Goal: Communication & Community: Connect with others

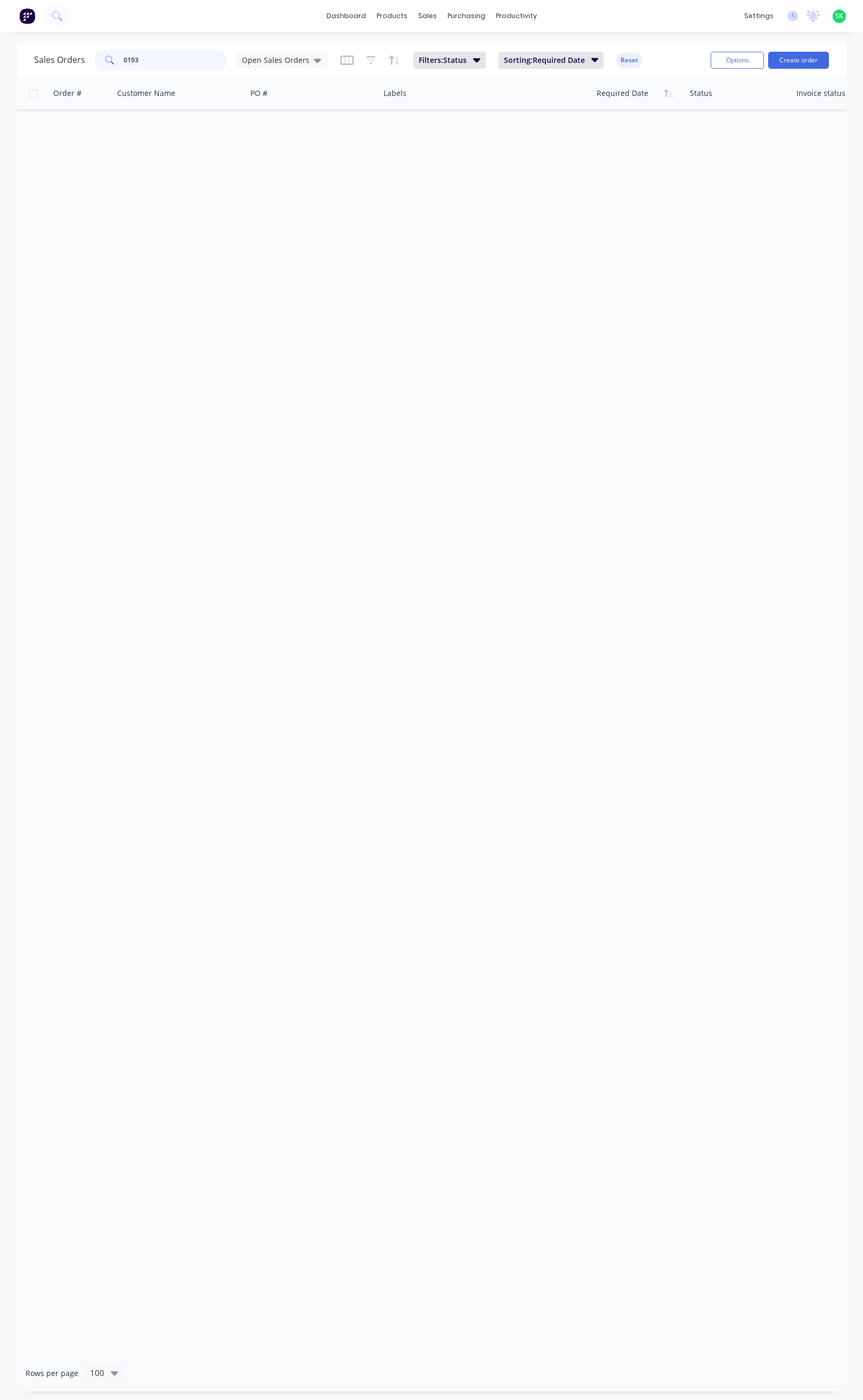
drag, startPoint x: 143, startPoint y: 63, endPoint x: 117, endPoint y: 65, distance: 26.1
click at [117, 65] on div "0193" at bounding box center [161, 60] width 133 height 21
click at [308, 60] on div "Open Sales Orders" at bounding box center [281, 60] width 80 height 10
click at [271, 144] on div "None edit" at bounding box center [310, 150] width 143 height 21
click at [258, 151] on button "None" at bounding box center [299, 151] width 122 height 12
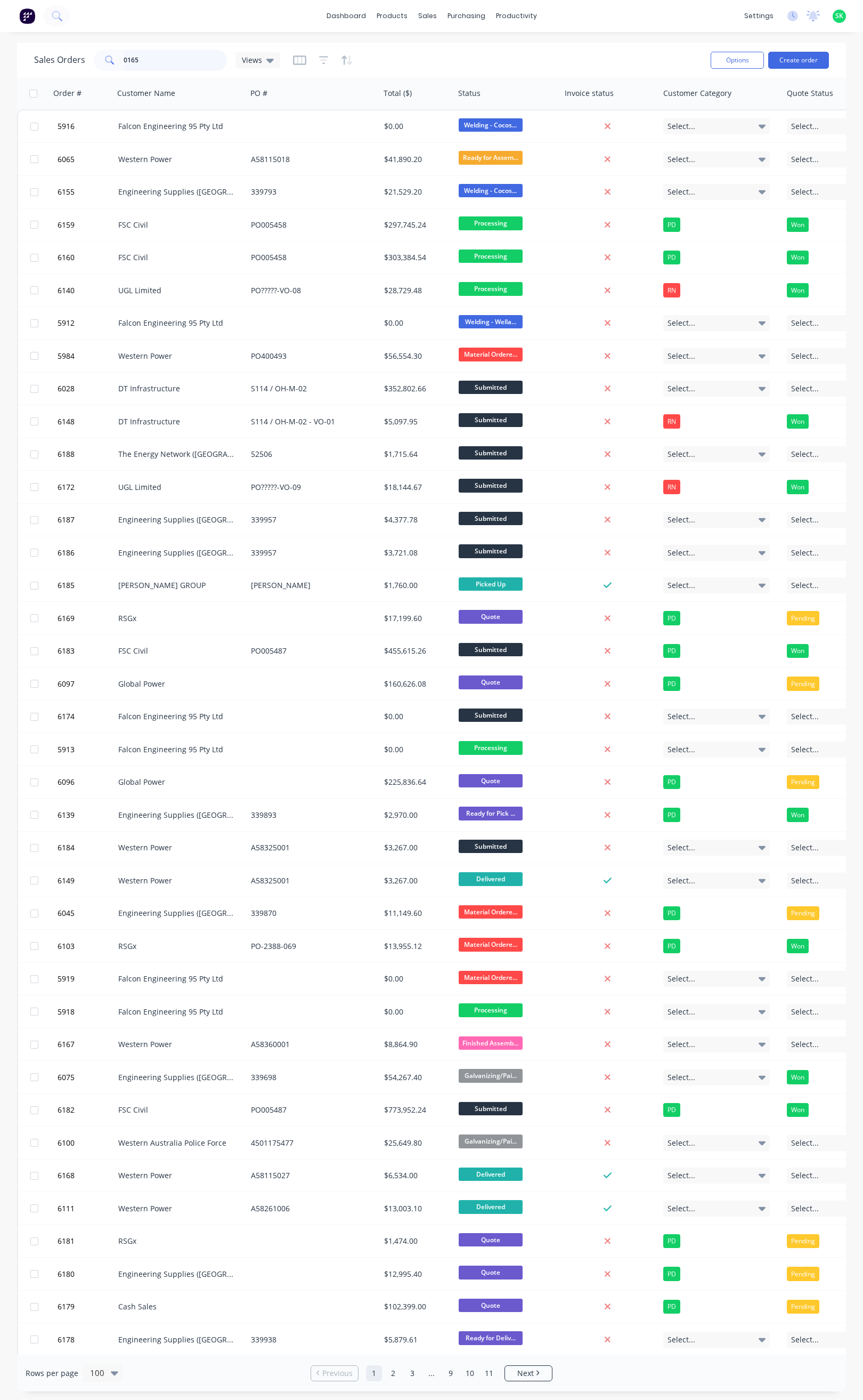
click at [146, 65] on input "0165" at bounding box center [175, 60] width 104 height 21
type input "0165"
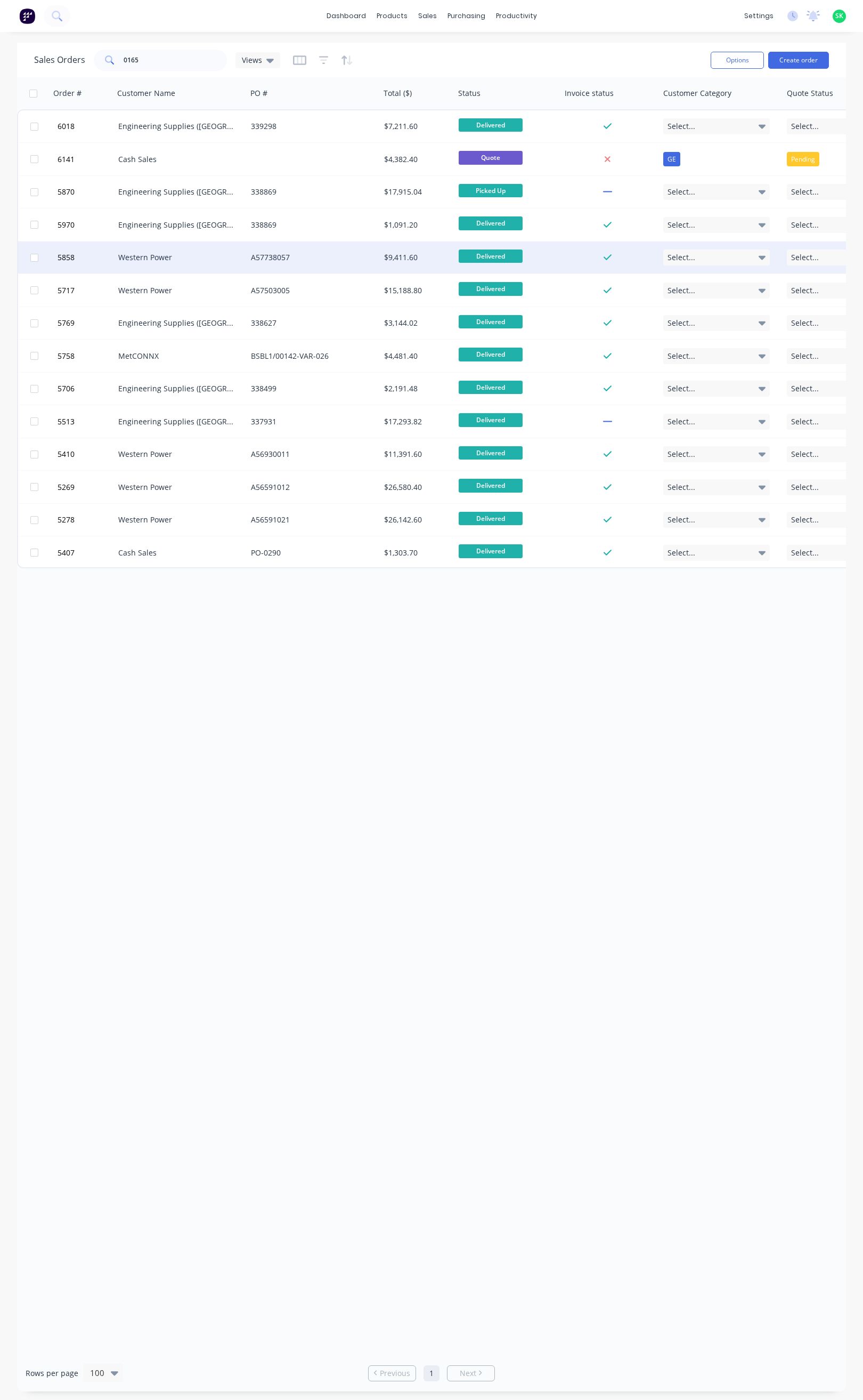
click at [273, 249] on div "A57738057" at bounding box center [313, 258] width 133 height 32
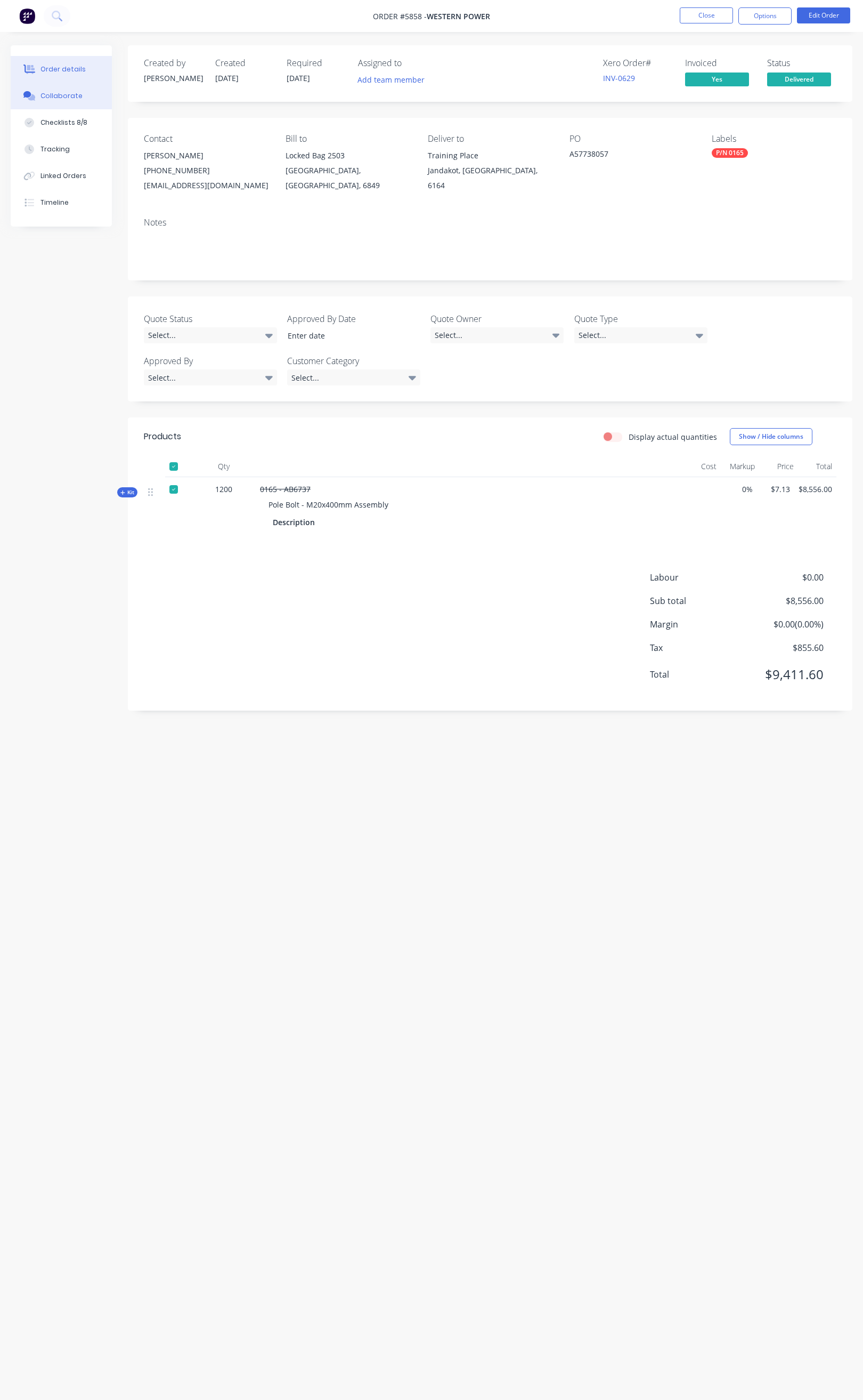
click at [65, 91] on div "Collaborate" at bounding box center [61, 96] width 42 height 10
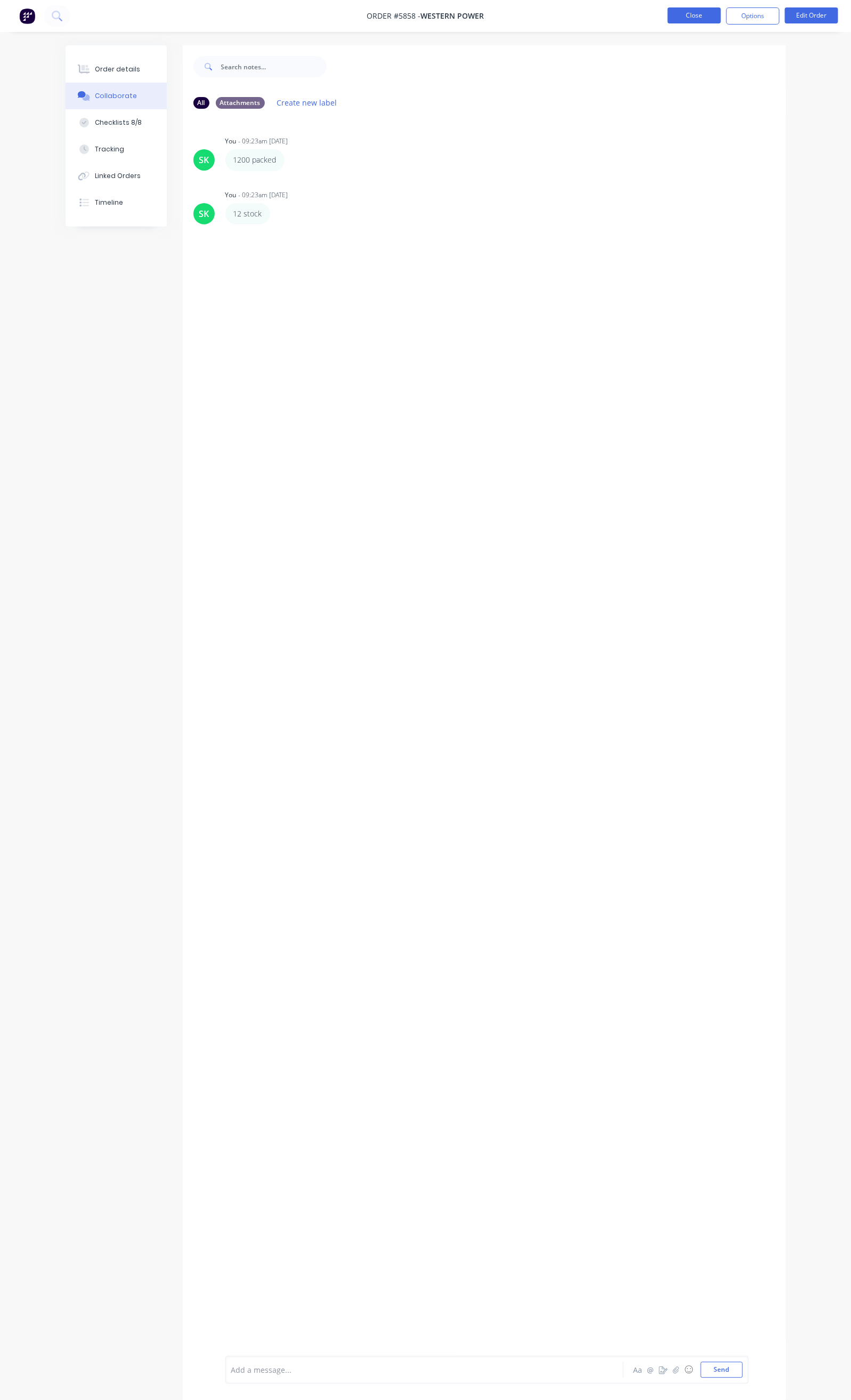
click at [692, 18] on button "Close" at bounding box center [694, 15] width 54 height 16
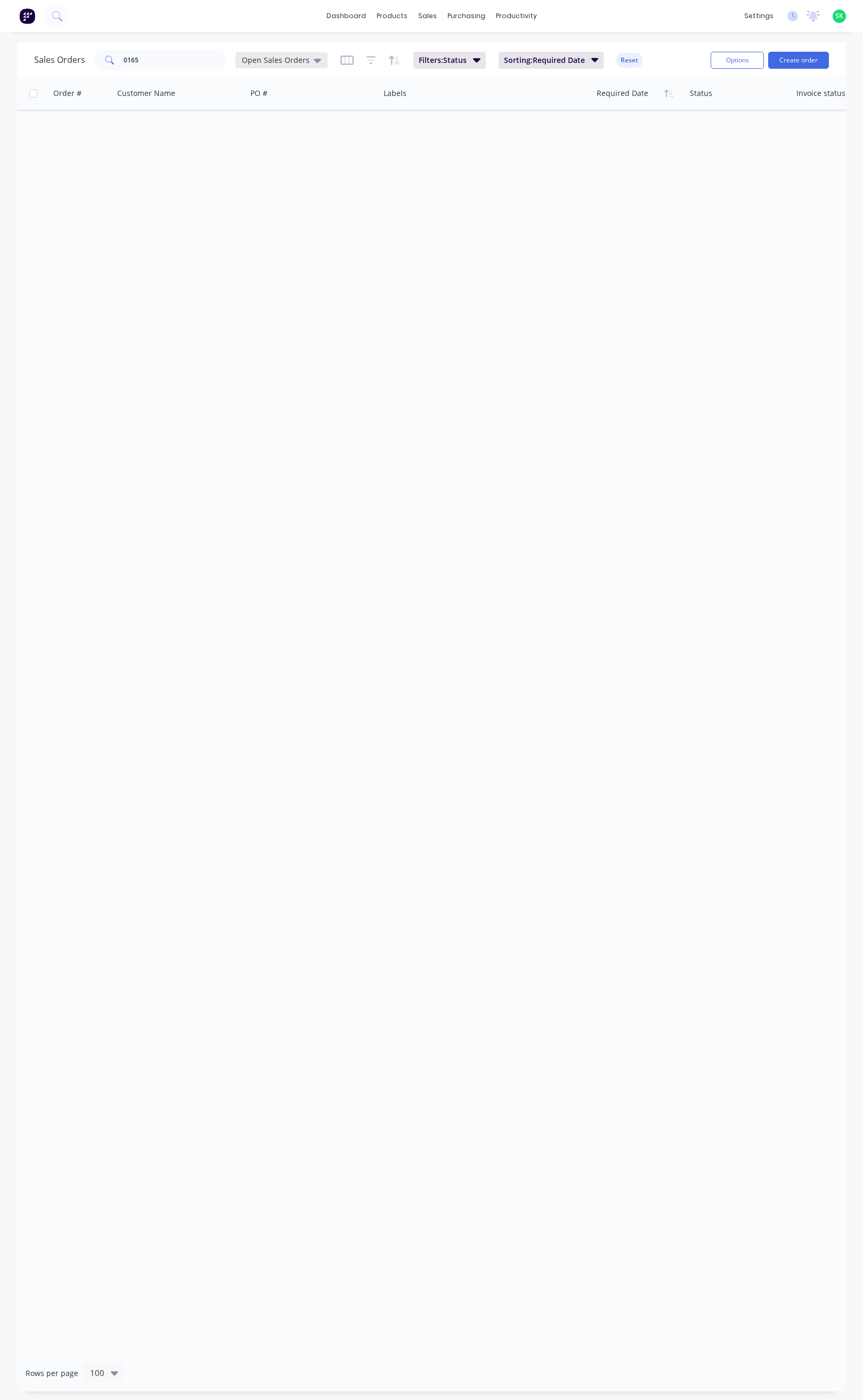
click at [308, 61] on div "Open Sales Orders" at bounding box center [281, 60] width 80 height 10
click at [273, 147] on button "None" at bounding box center [299, 151] width 122 height 12
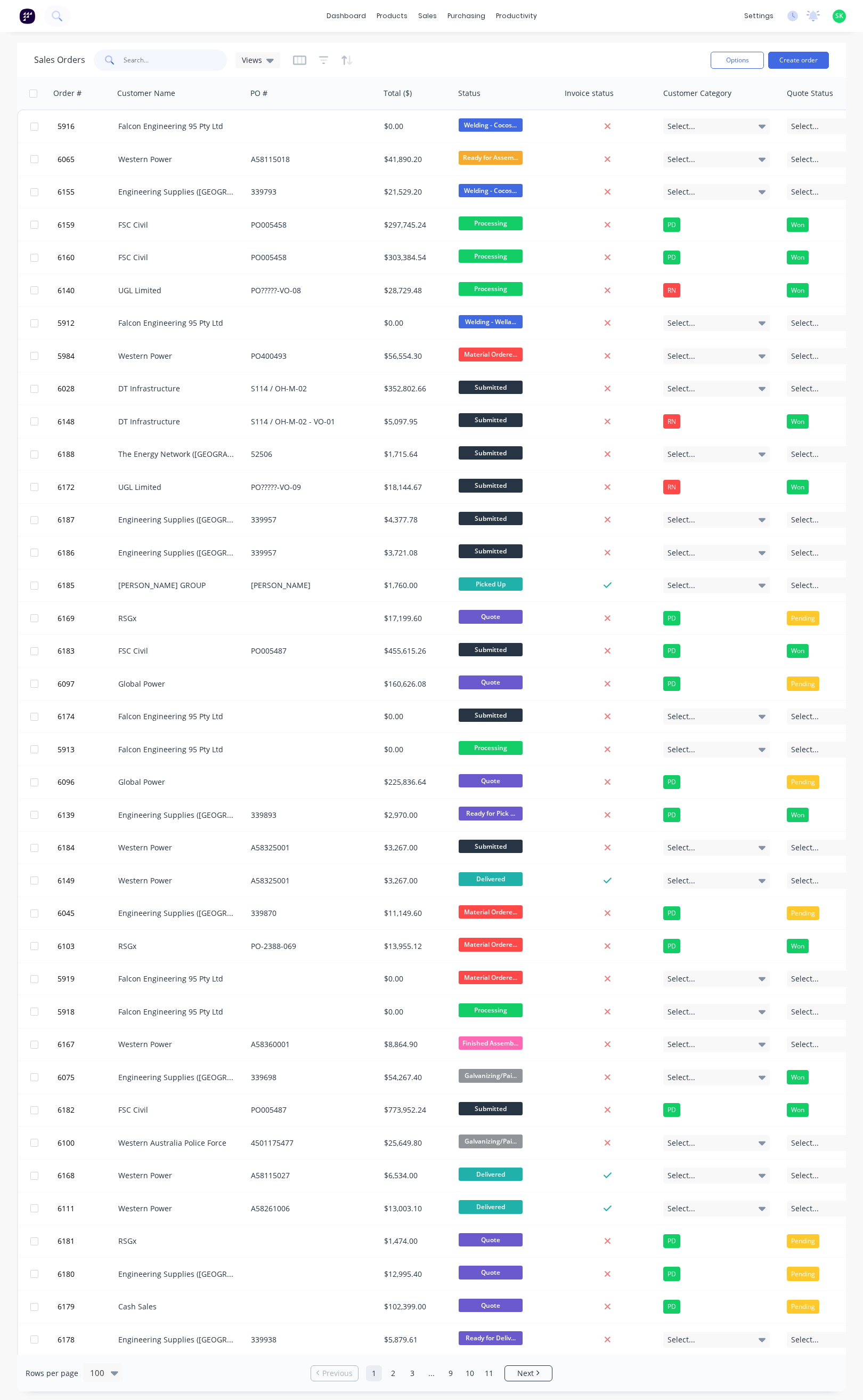
click at [151, 55] on input "0165" at bounding box center [175, 60] width 104 height 21
type input "0165"
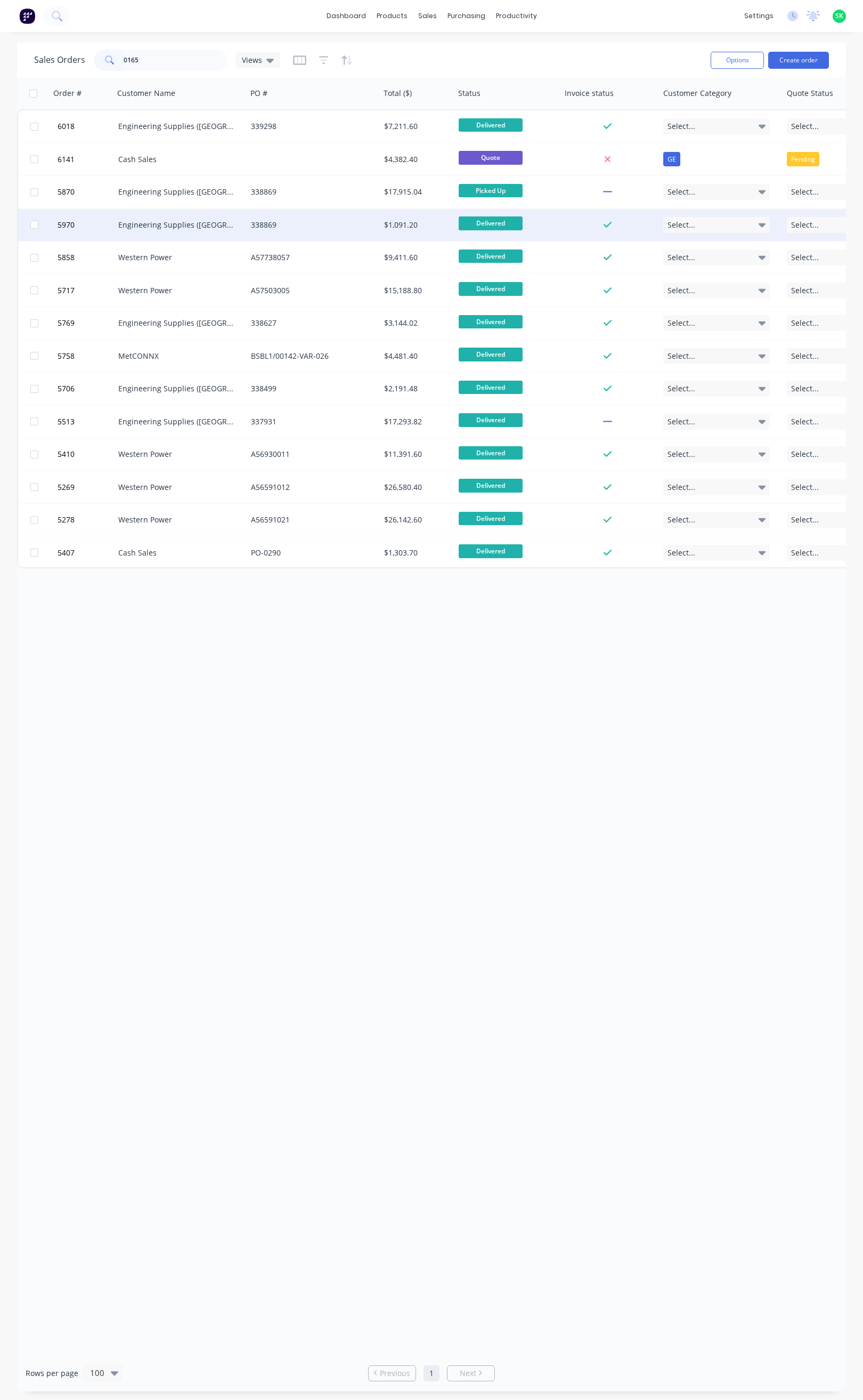
click at [222, 226] on div "Engineering Supplies ([GEOGRAPHIC_DATA]) Pty Ltd" at bounding box center [177, 225] width 118 height 11
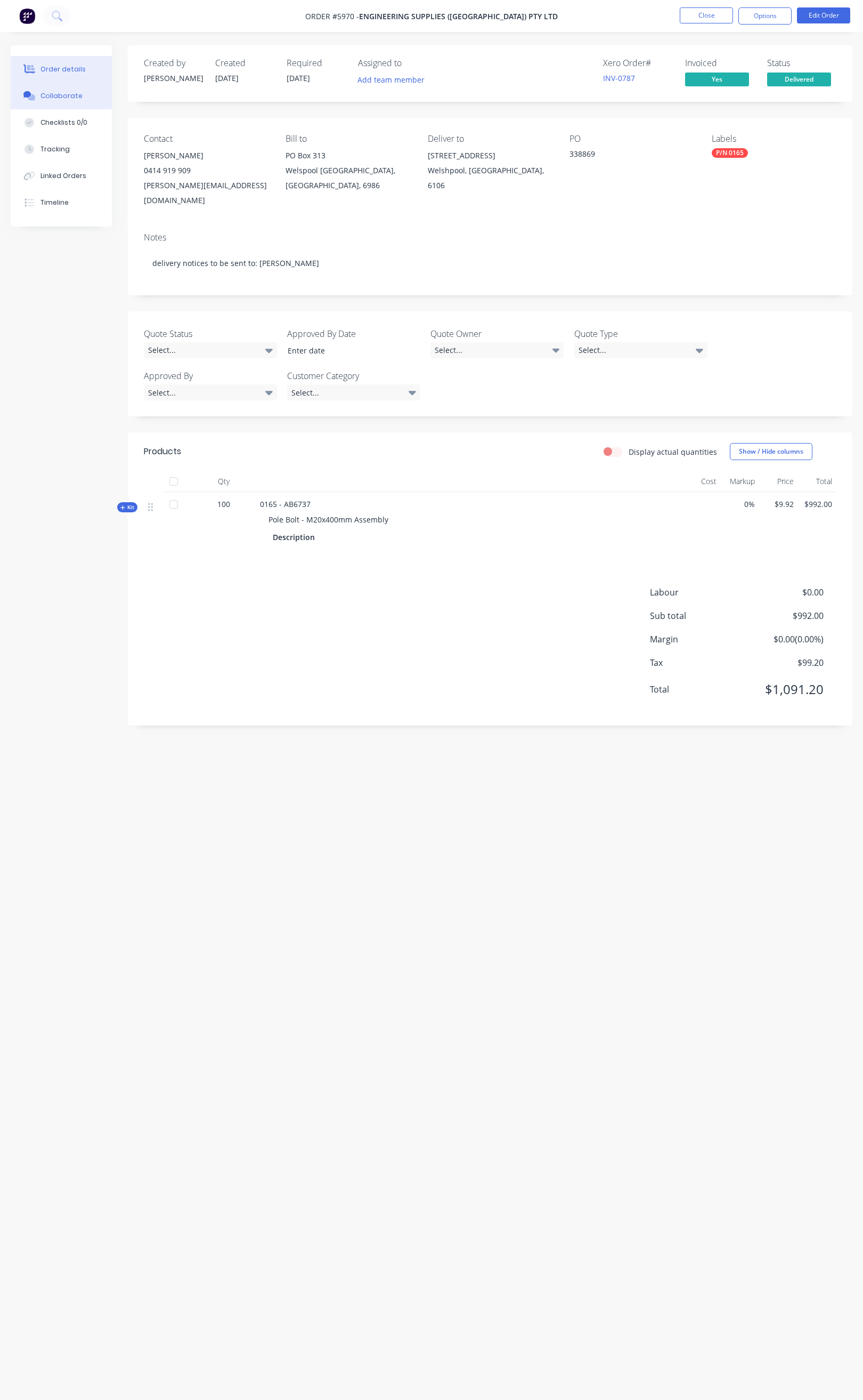
click at [83, 93] on button "Collaborate" at bounding box center [61, 95] width 101 height 27
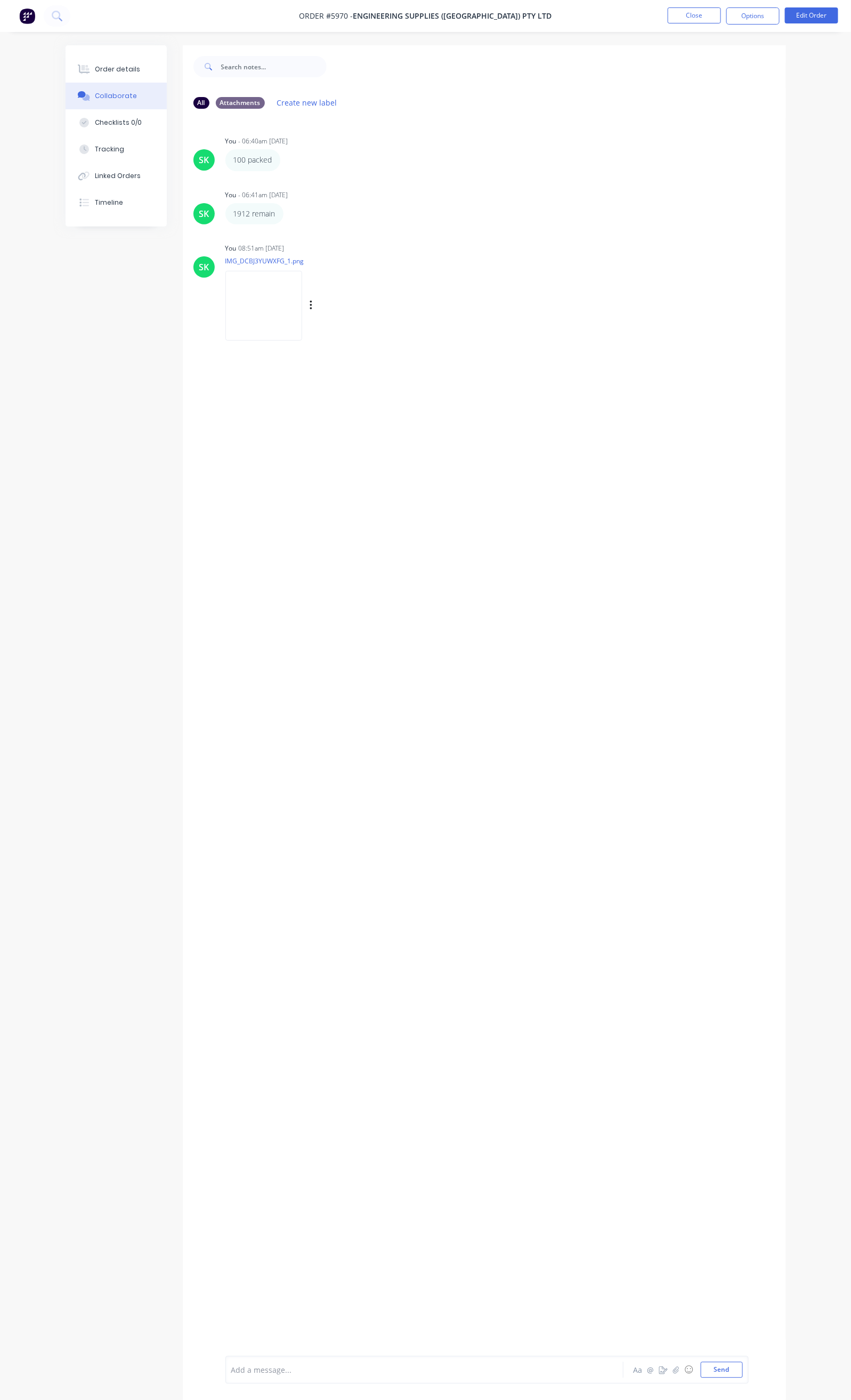
click at [225, 290] on img at bounding box center [264, 306] width 77 height 70
click at [692, 18] on button "Close" at bounding box center [694, 15] width 54 height 16
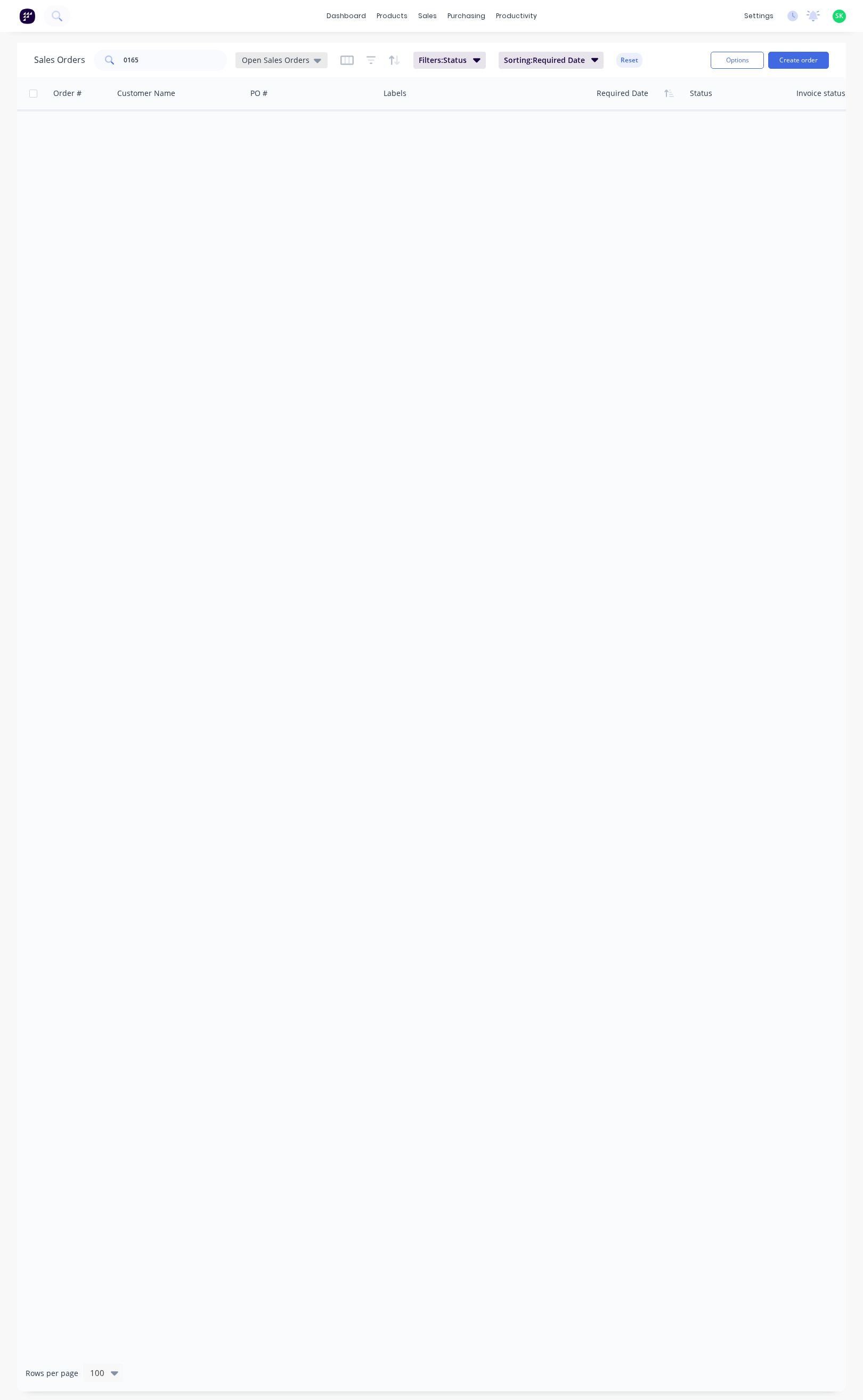
click at [314, 63] on icon at bounding box center [317, 60] width 8 height 12
click at [264, 148] on button "None" at bounding box center [299, 151] width 122 height 12
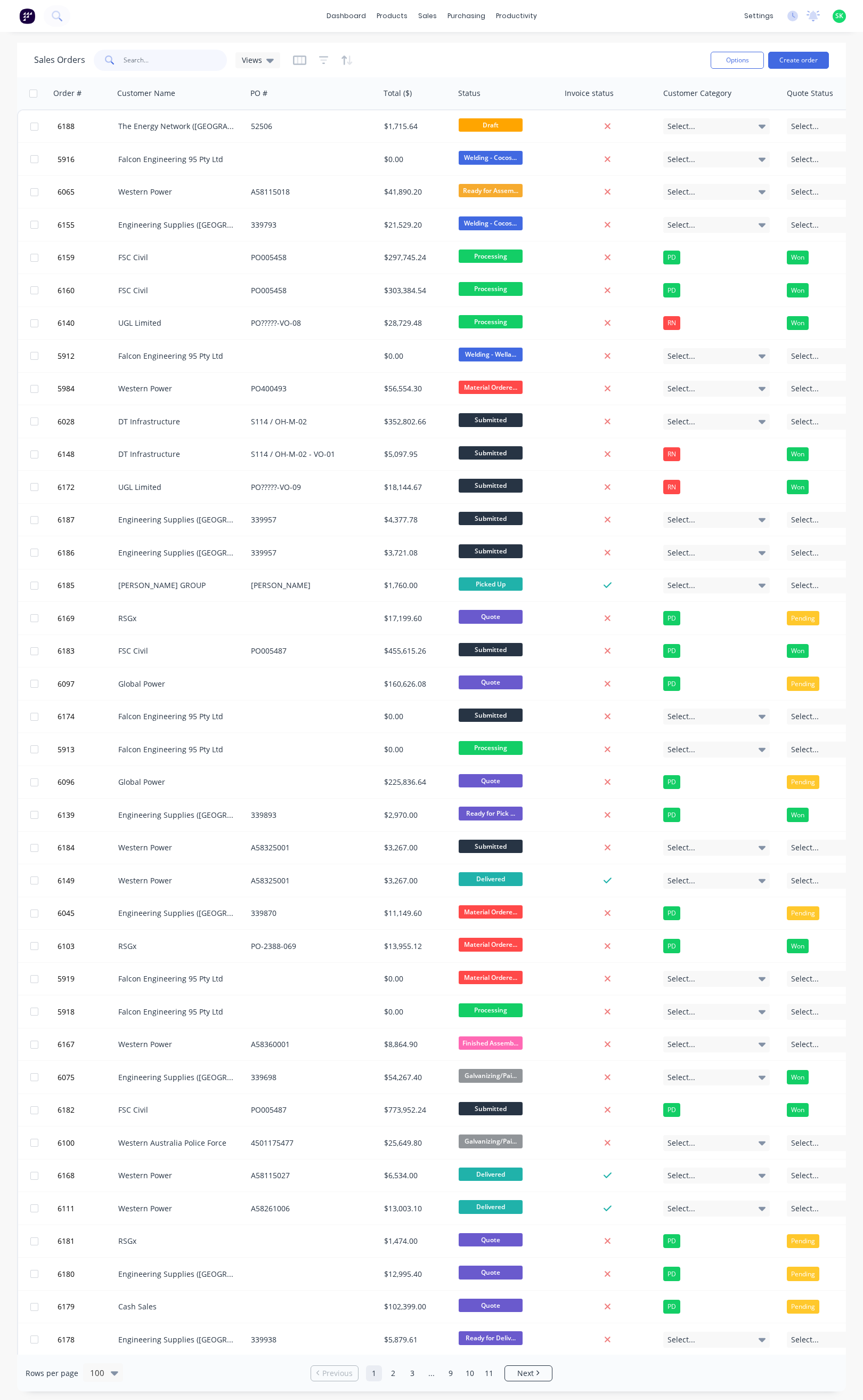
click at [151, 60] on input "0165" at bounding box center [175, 60] width 104 height 21
type input "0165"
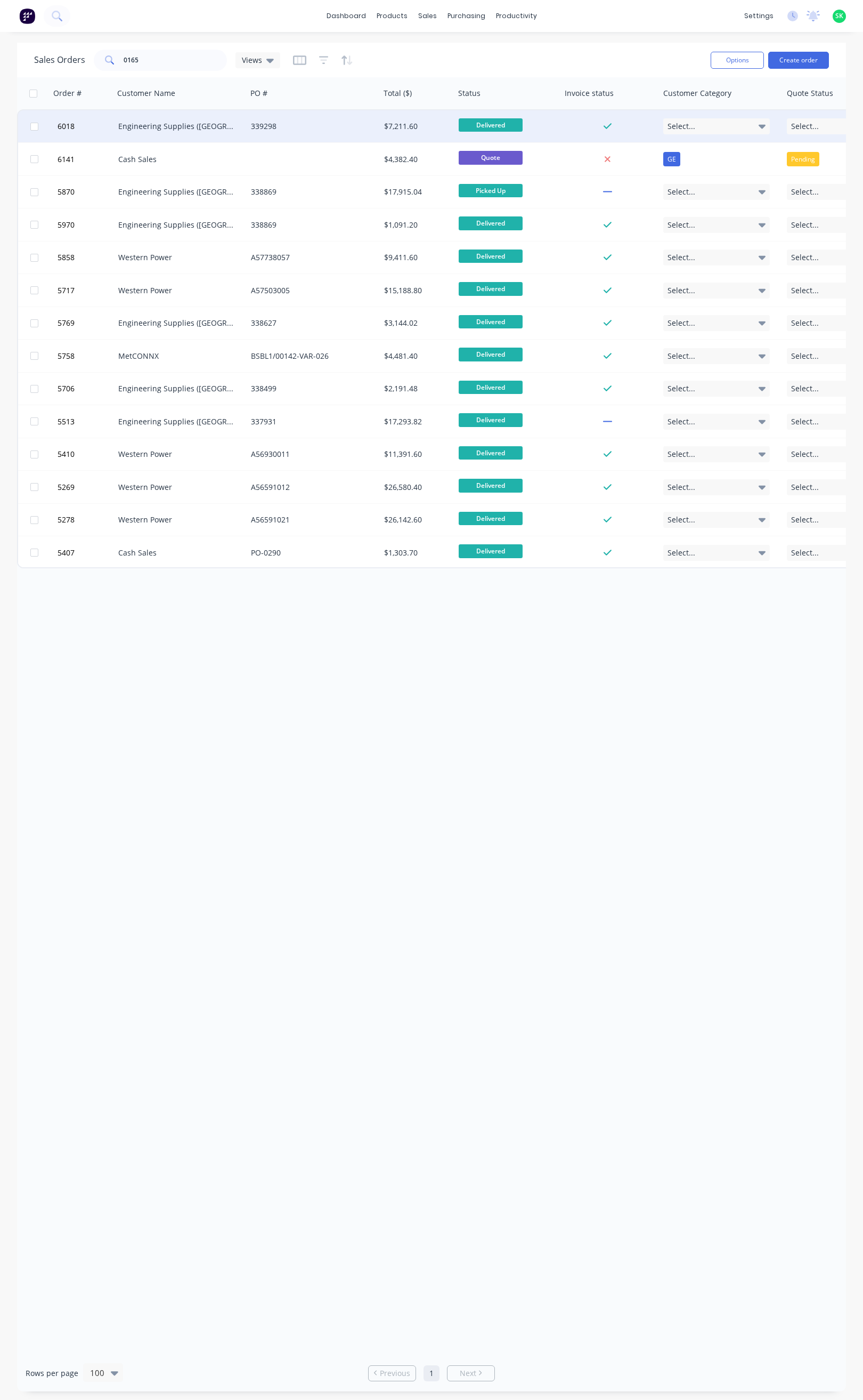
click at [183, 133] on div "Engineering Supplies ([GEOGRAPHIC_DATA]) Pty Ltd" at bounding box center [181, 126] width 133 height 32
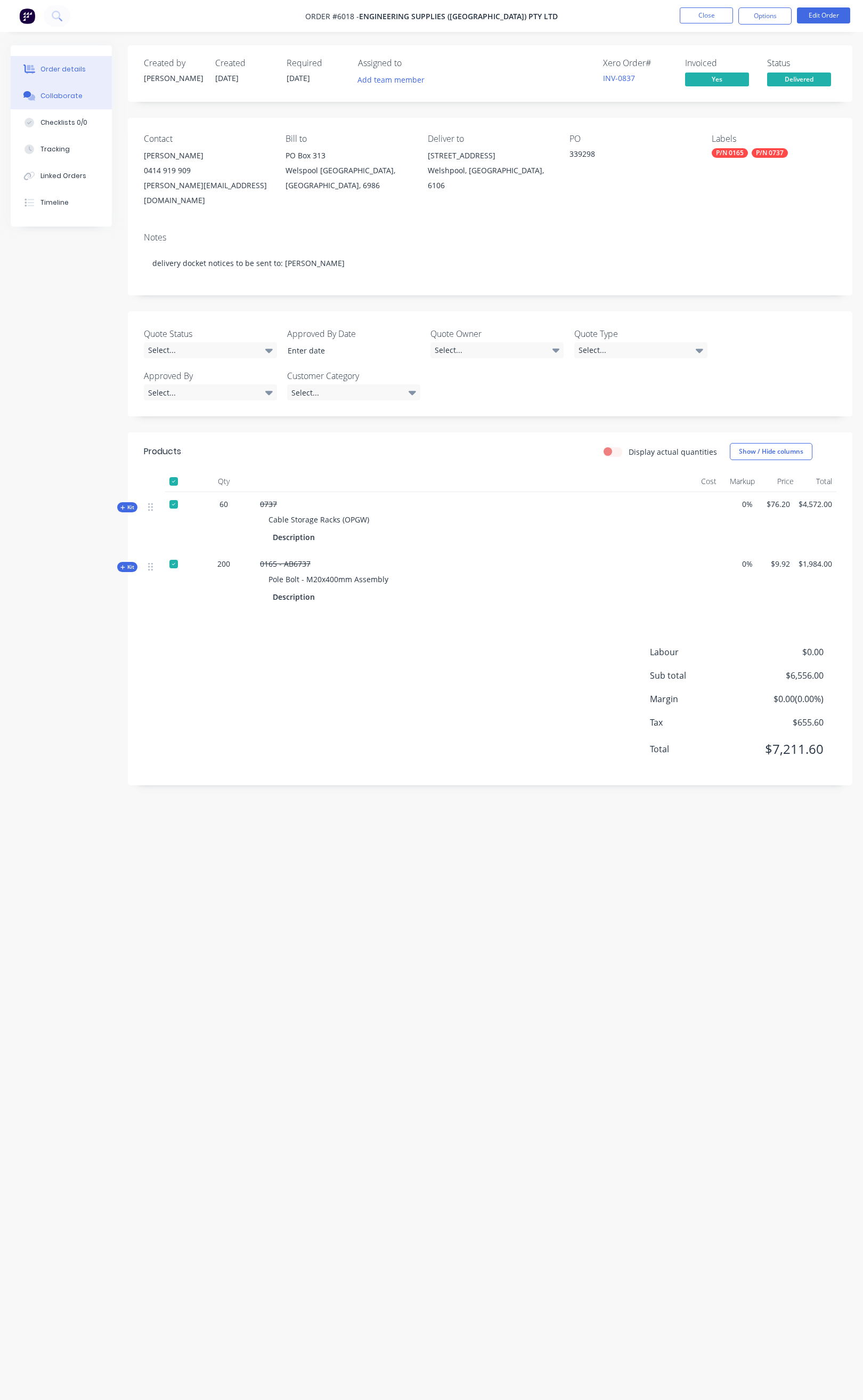
click at [72, 101] on button "Collaborate" at bounding box center [61, 95] width 101 height 27
